Goal: Answer question/provide support: Share knowledge or assist other users

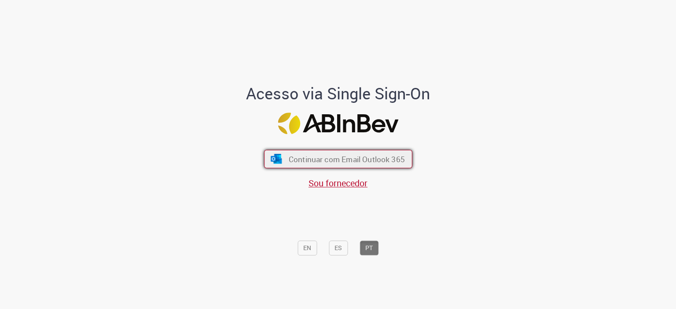
click at [364, 166] on button "Continuar com Email Outlook 365" at bounding box center [338, 159] width 148 height 18
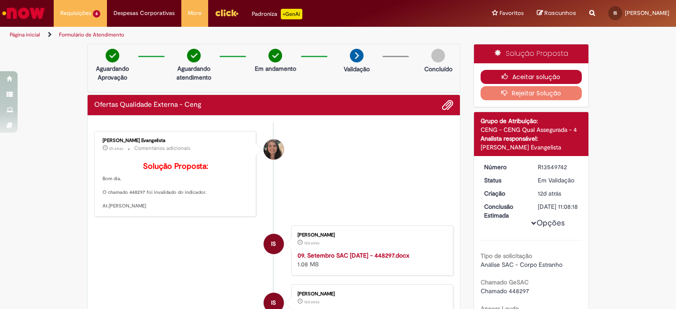
click at [519, 77] on button "Aceitar solução" at bounding box center [532, 77] width 102 height 14
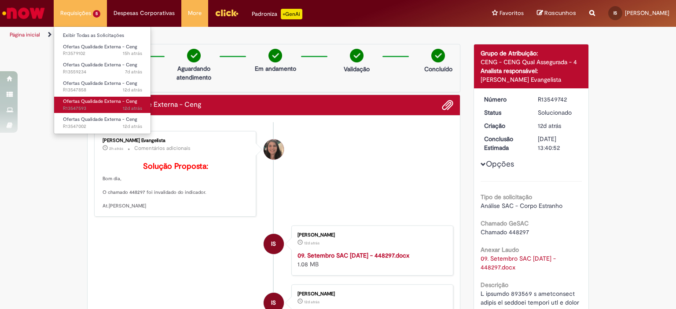
click at [106, 111] on span "12d atrás 12 dias atrás R13547593" at bounding box center [102, 108] width 79 height 7
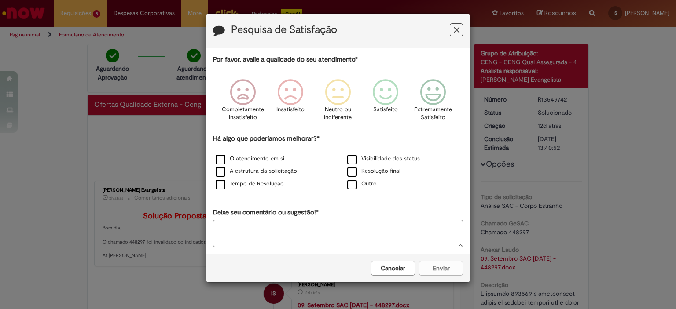
click at [459, 26] on icon "Feedback" at bounding box center [457, 30] width 6 height 9
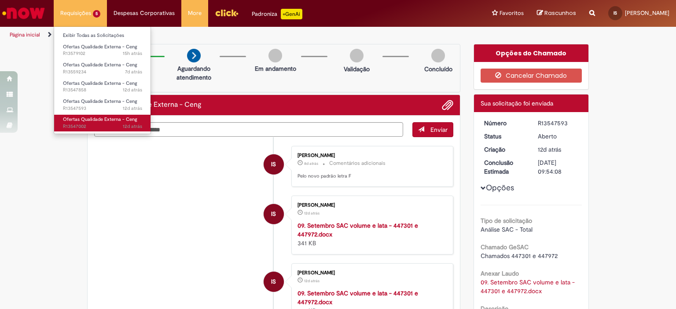
click at [77, 121] on span "Ofertas Qualidade Externa - Ceng" at bounding box center [100, 119] width 74 height 7
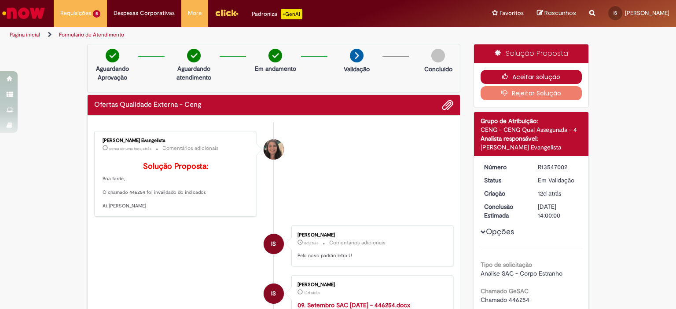
click at [532, 79] on button "Aceitar solução" at bounding box center [532, 77] width 102 height 14
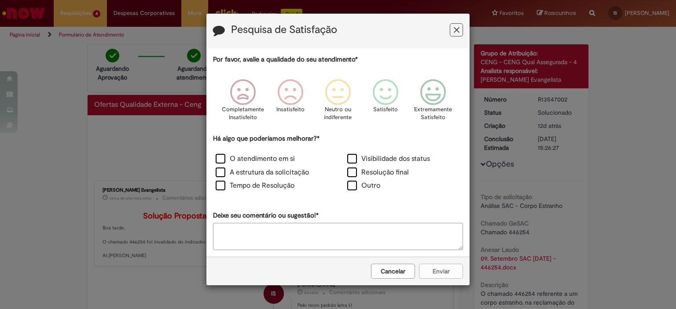
click at [452, 31] on button "Feedback" at bounding box center [456, 29] width 13 height 13
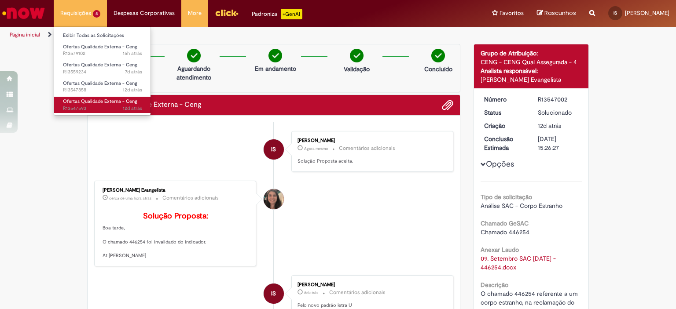
click at [93, 104] on link "Ofertas Qualidade Externa - Ceng 12d atrás 12 dias atrás R13547593" at bounding box center [102, 105] width 97 height 16
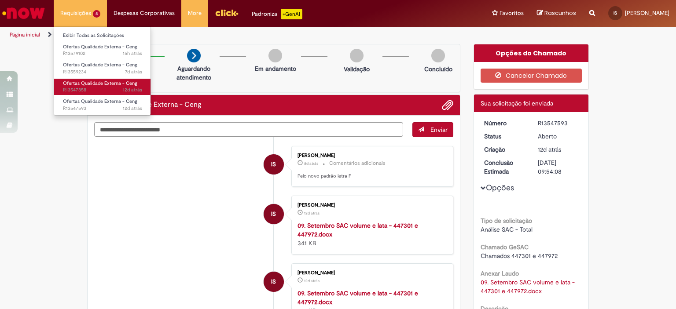
click at [96, 88] on span "12d atrás 12 dias atrás R13547858" at bounding box center [102, 90] width 79 height 7
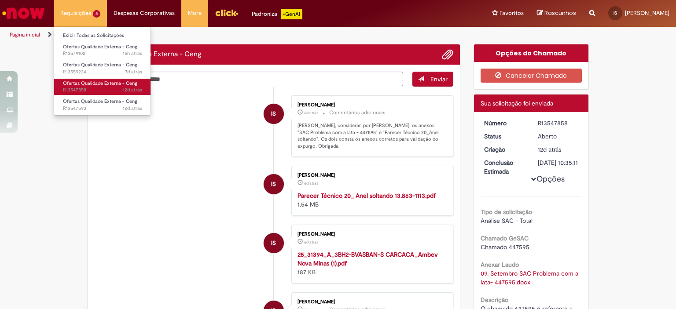
click at [96, 88] on span "12d atrás 12 dias atrás R13547858" at bounding box center [102, 90] width 79 height 7
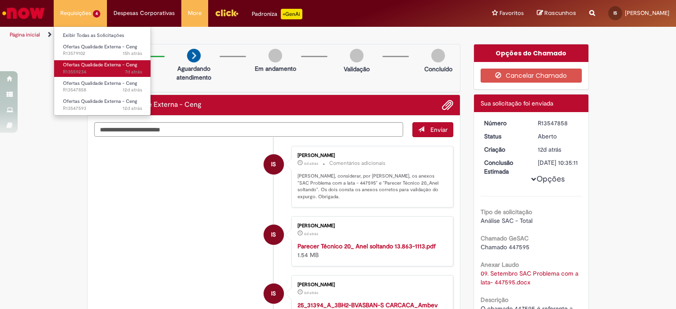
click at [95, 66] on span "Ofertas Qualidade Externa - Ceng" at bounding box center [100, 65] width 74 height 7
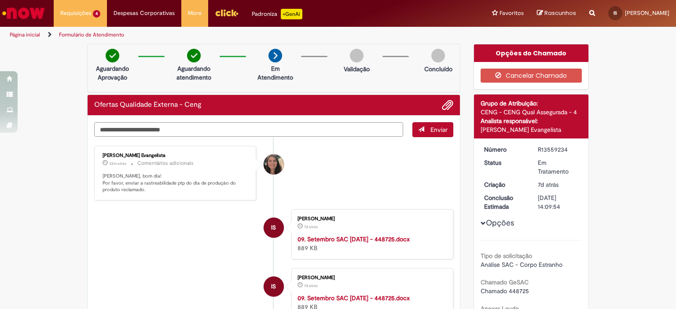
drag, startPoint x: 112, startPoint y: 132, endPoint x: 190, endPoint y: 181, distance: 92.1
click at [190, 137] on div "Enviar Pollyane De Souza Ramos Evangelista 32m atrás 32 minutos atrás Comentári…" at bounding box center [273, 129] width 359 height 15
drag, startPoint x: 190, startPoint y: 181, endPoint x: 218, endPoint y: 186, distance: 28.1
click at [218, 186] on p "Isabela, bom dia! Por favor, enviar a rastreabilidade ptp do dia de produção do…" at bounding box center [176, 183] width 147 height 21
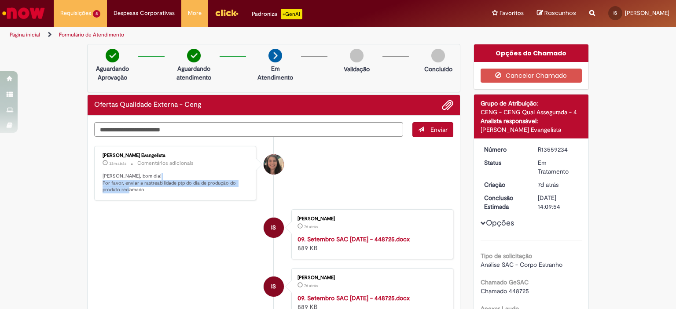
drag, startPoint x: 108, startPoint y: 185, endPoint x: 151, endPoint y: 188, distance: 42.4
click at [151, 188] on p "Isabela, bom dia! Por favor, enviar a rastreabilidade ptp do dia de produção do…" at bounding box center [176, 183] width 147 height 21
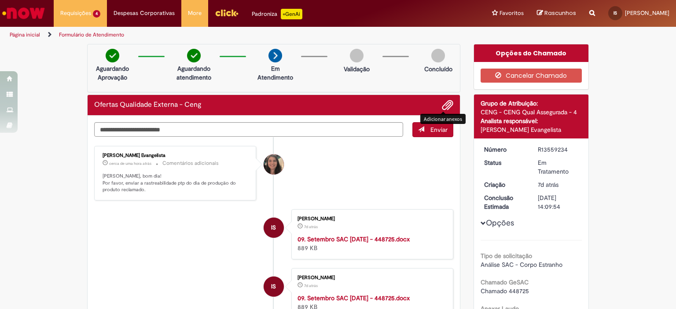
click at [445, 103] on span "Adicionar anexos" at bounding box center [447, 105] width 11 height 11
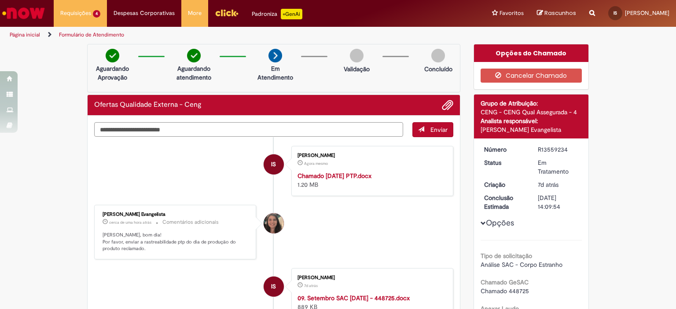
click at [235, 131] on textarea "Digite sua mensagem aqui..." at bounding box center [248, 129] width 309 height 15
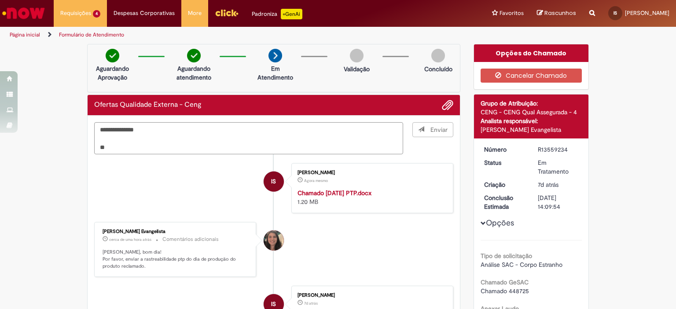
type textarea "**********"
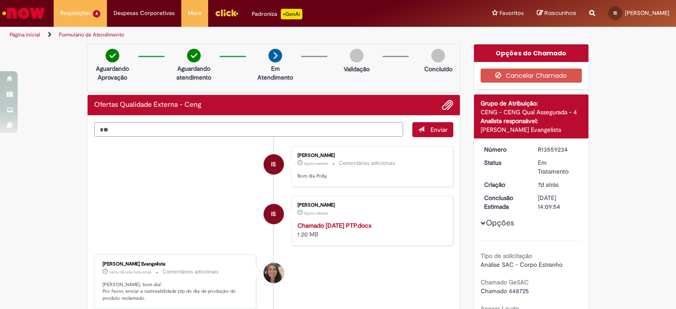
type textarea "*"
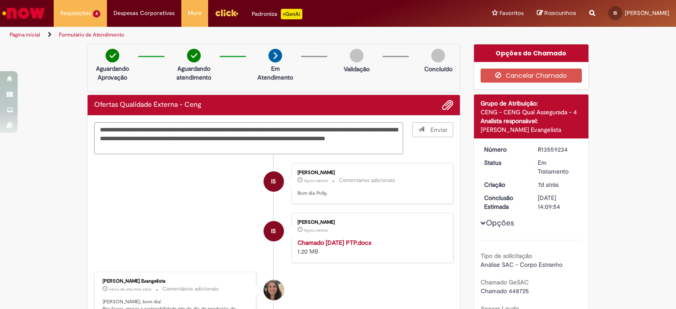
type textarea "**********"
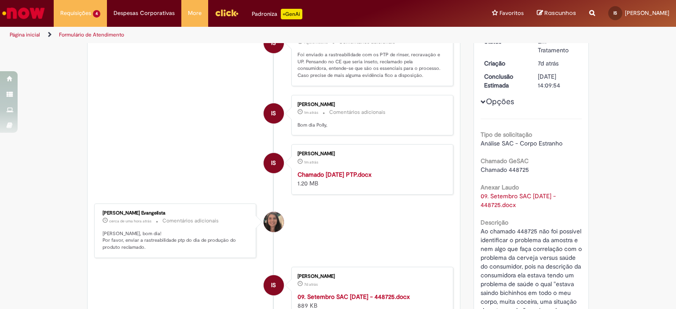
scroll to position [126, 0]
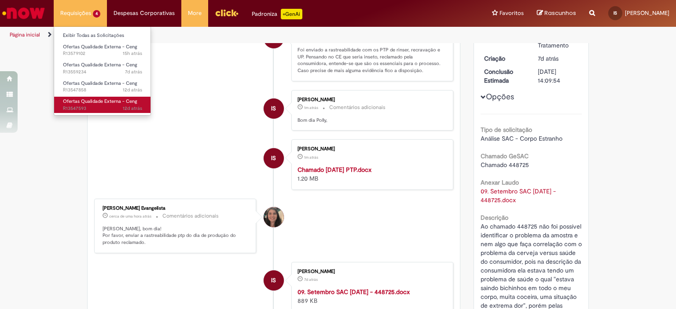
click at [94, 103] on span "Ofertas Qualidade Externa - Ceng" at bounding box center [100, 101] width 74 height 7
click at [103, 107] on span "12d atrás 12 dias atrás R13547593" at bounding box center [102, 108] width 79 height 7
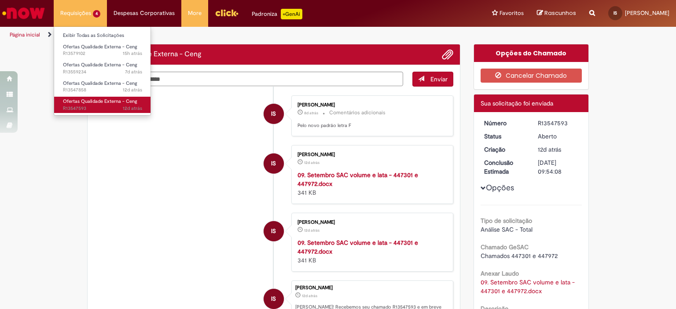
click at [91, 107] on span "12d atrás 12 dias atrás R13547593" at bounding box center [102, 108] width 79 height 7
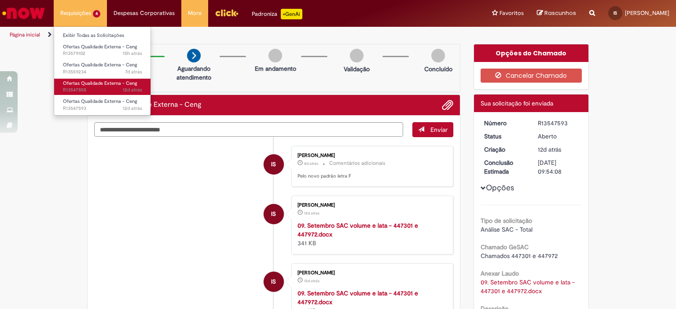
click at [84, 88] on span "12d atrás 12 dias atrás R13547858" at bounding box center [102, 90] width 79 height 7
